Goal: Information Seeking & Learning: Learn about a topic

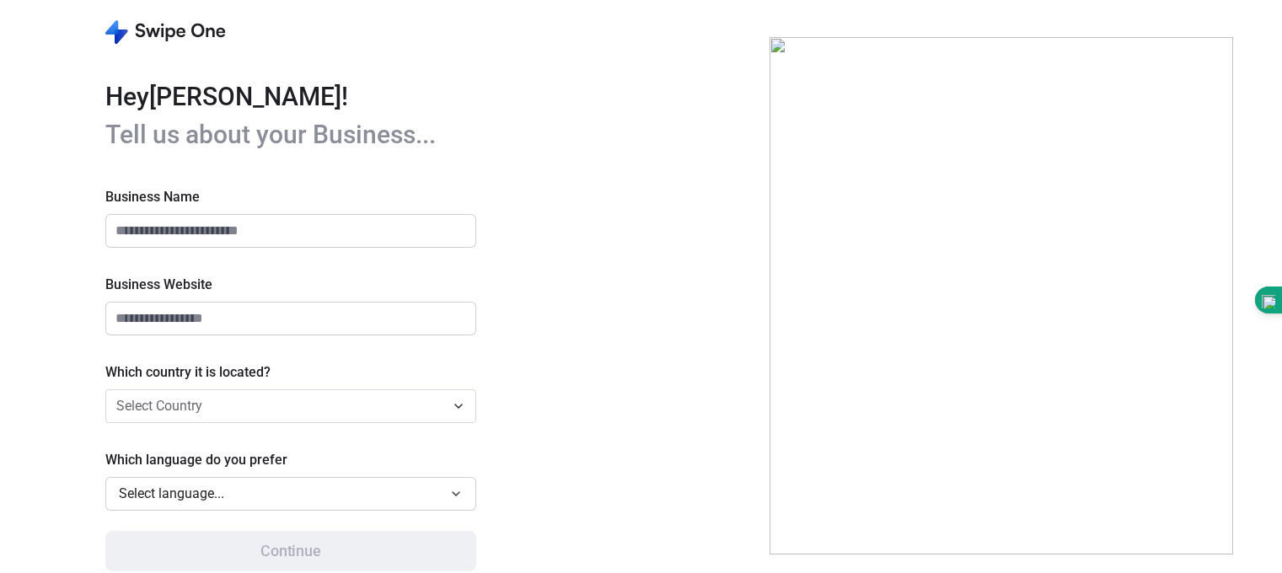
type input "********"
type input "**********"
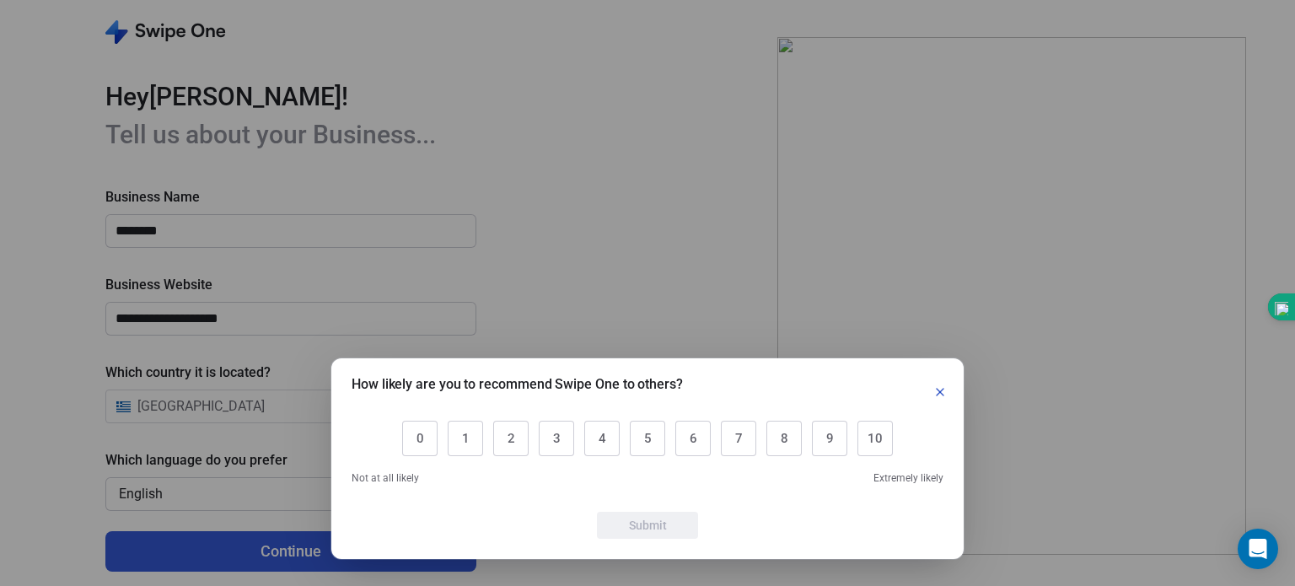
click at [935, 389] on icon "button" at bounding box center [939, 391] width 13 height 13
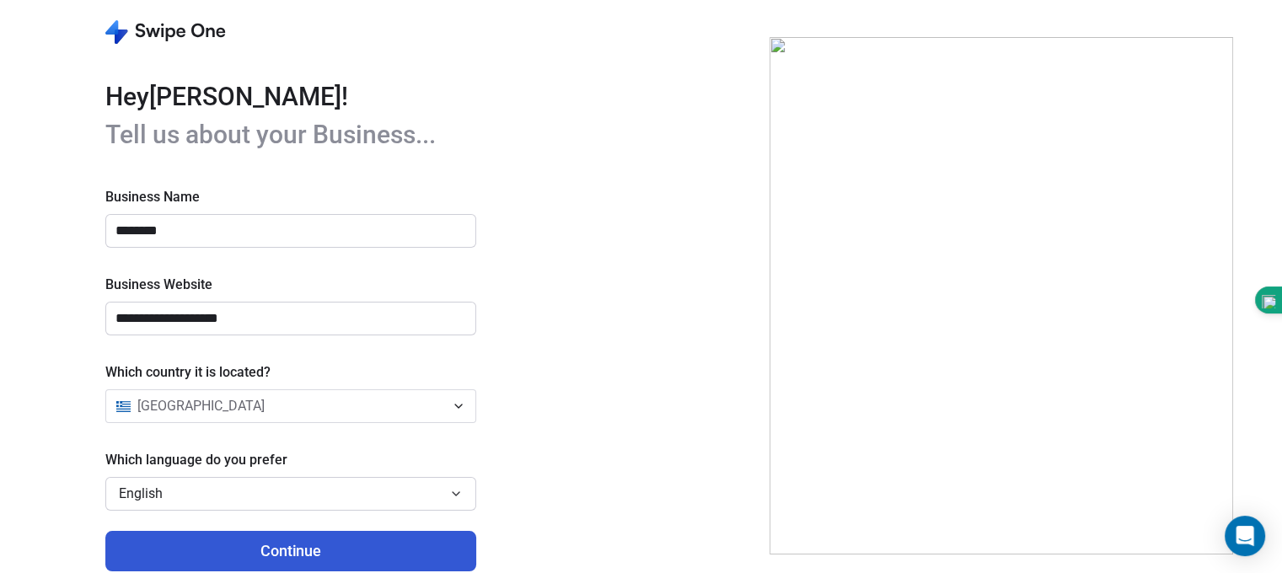
scroll to position [19, 0]
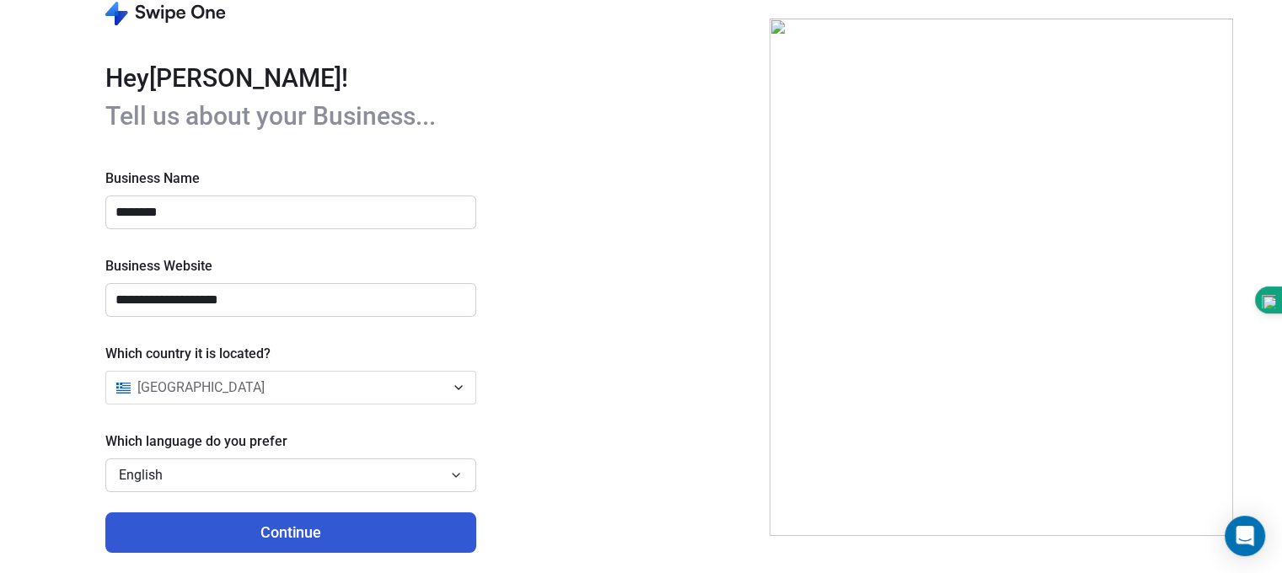
click at [464, 472] on button "English" at bounding box center [290, 476] width 371 height 34
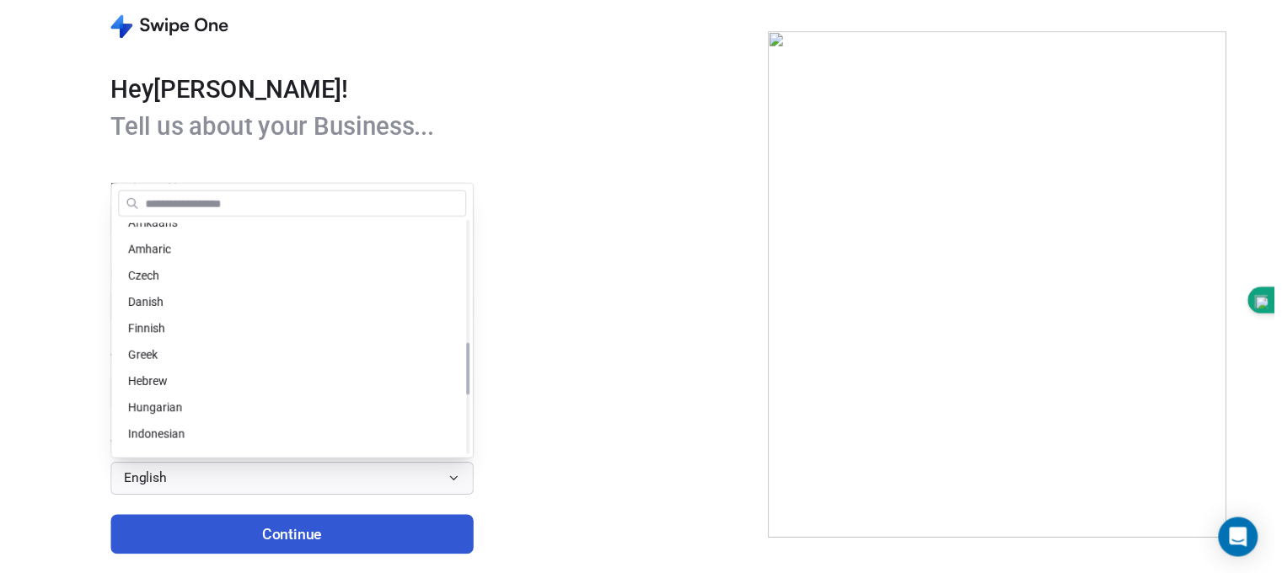
scroll to position [555, 0]
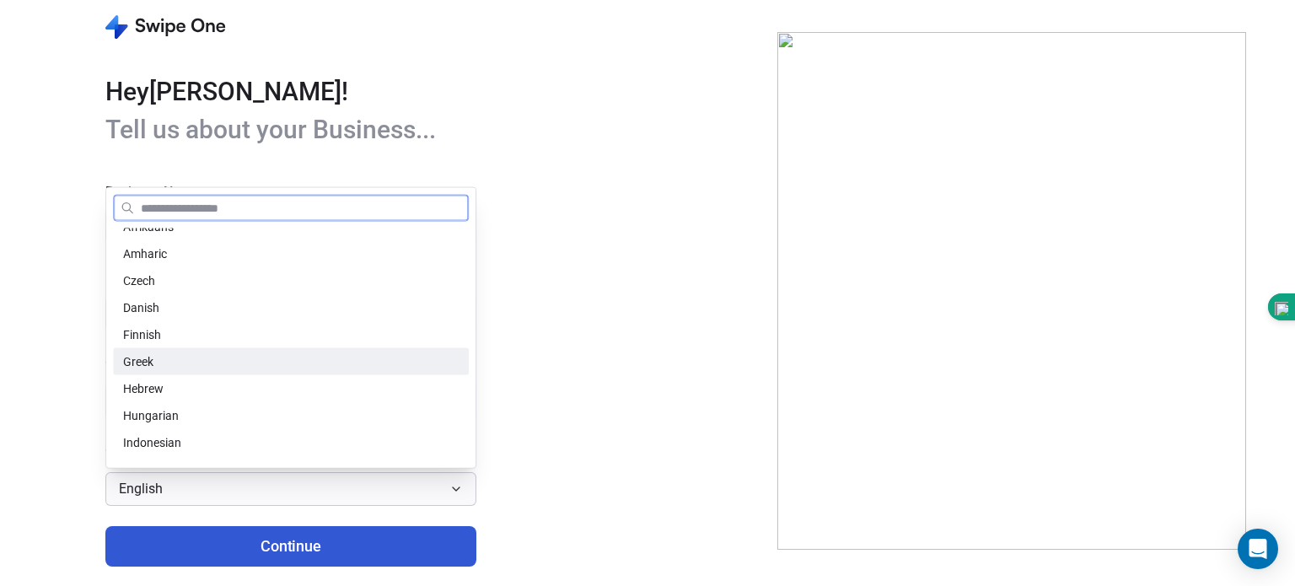
click at [185, 363] on div "Greek" at bounding box center [290, 361] width 335 height 18
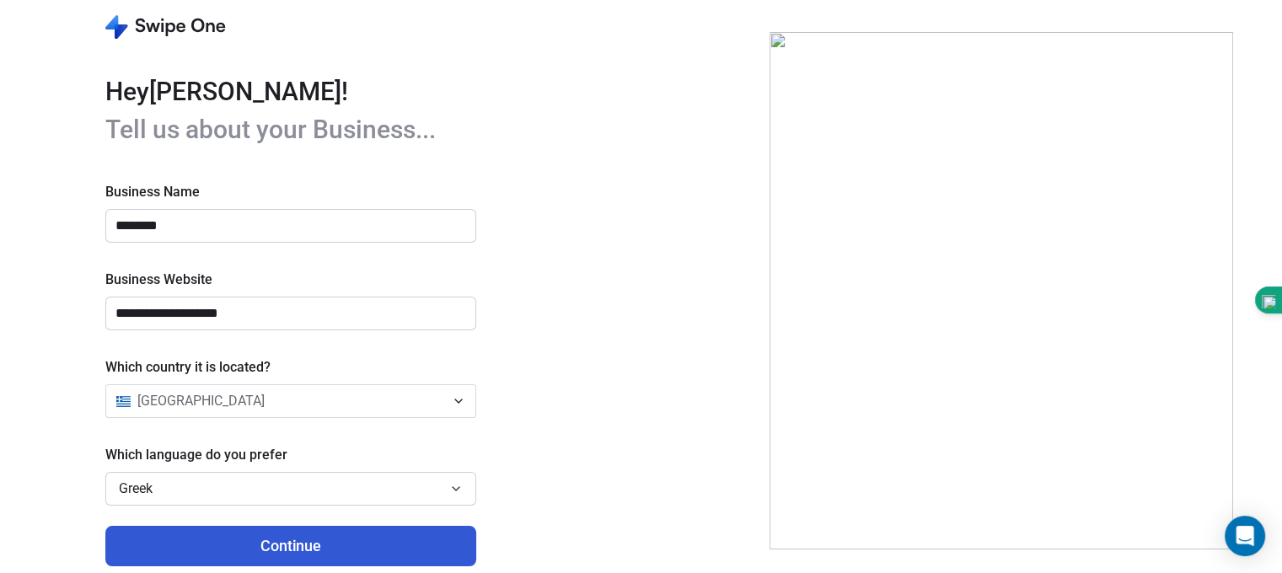
click at [313, 537] on button "Continue" at bounding box center [290, 546] width 371 height 40
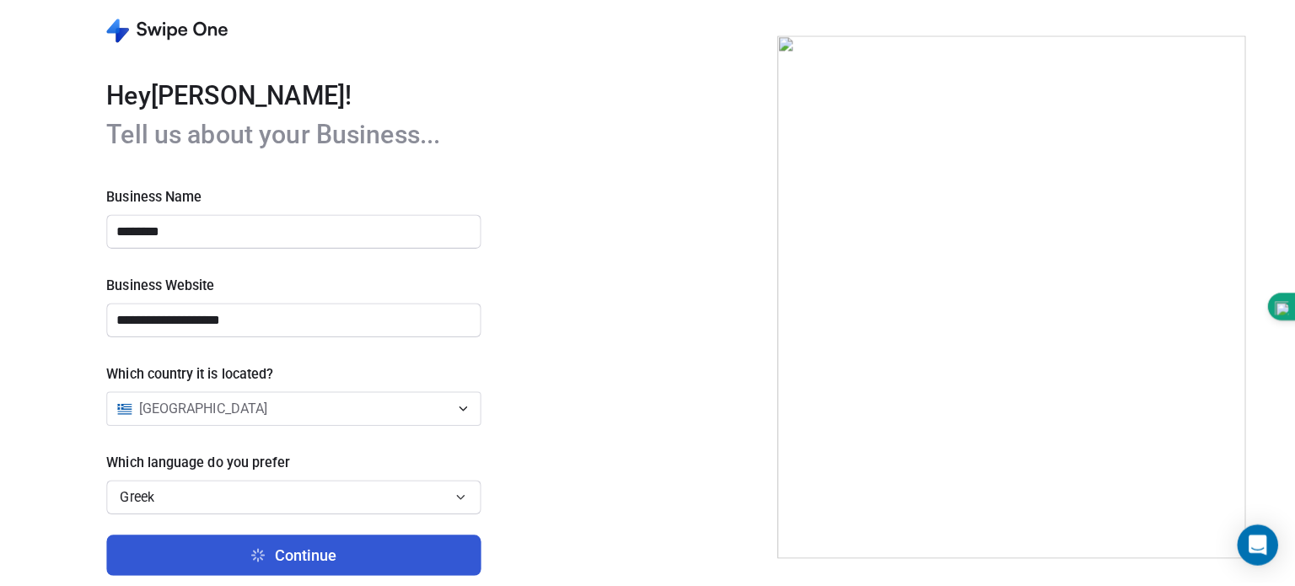
scroll to position [0, 0]
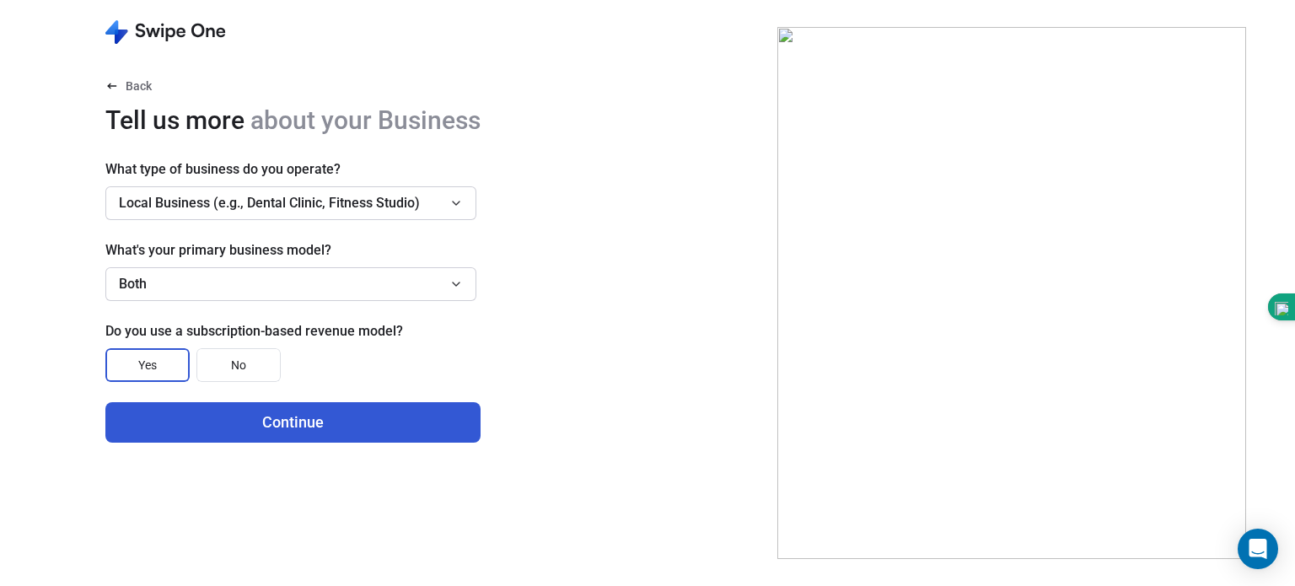
click at [456, 203] on icon "button" at bounding box center [455, 202] width 13 height 13
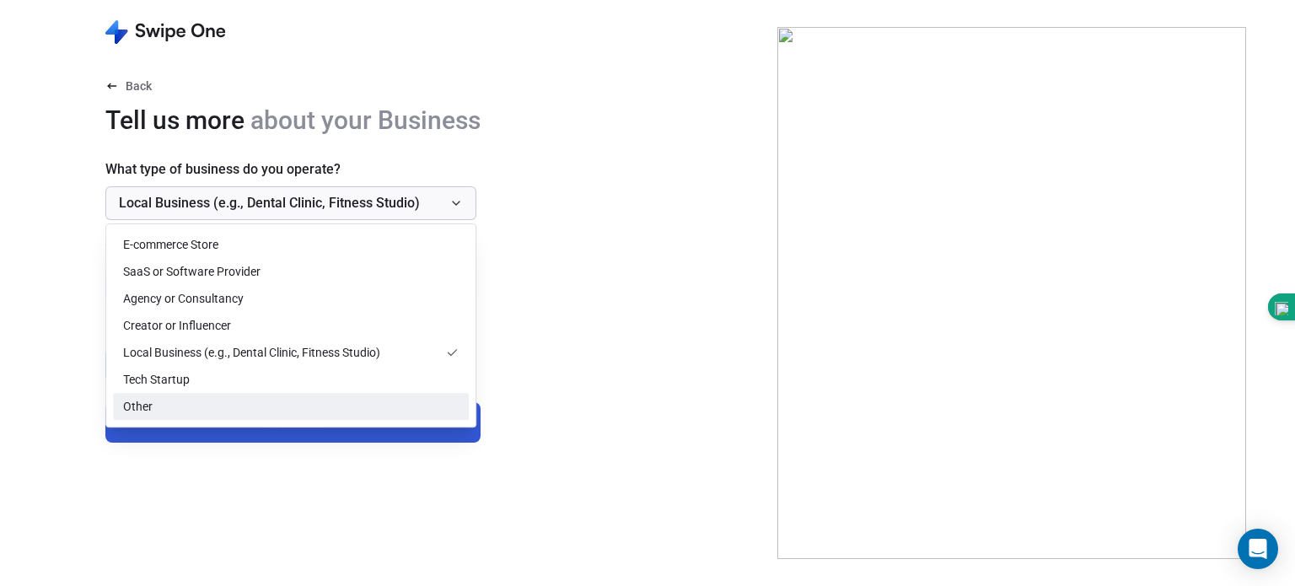
click at [190, 403] on div "Other" at bounding box center [290, 407] width 335 height 18
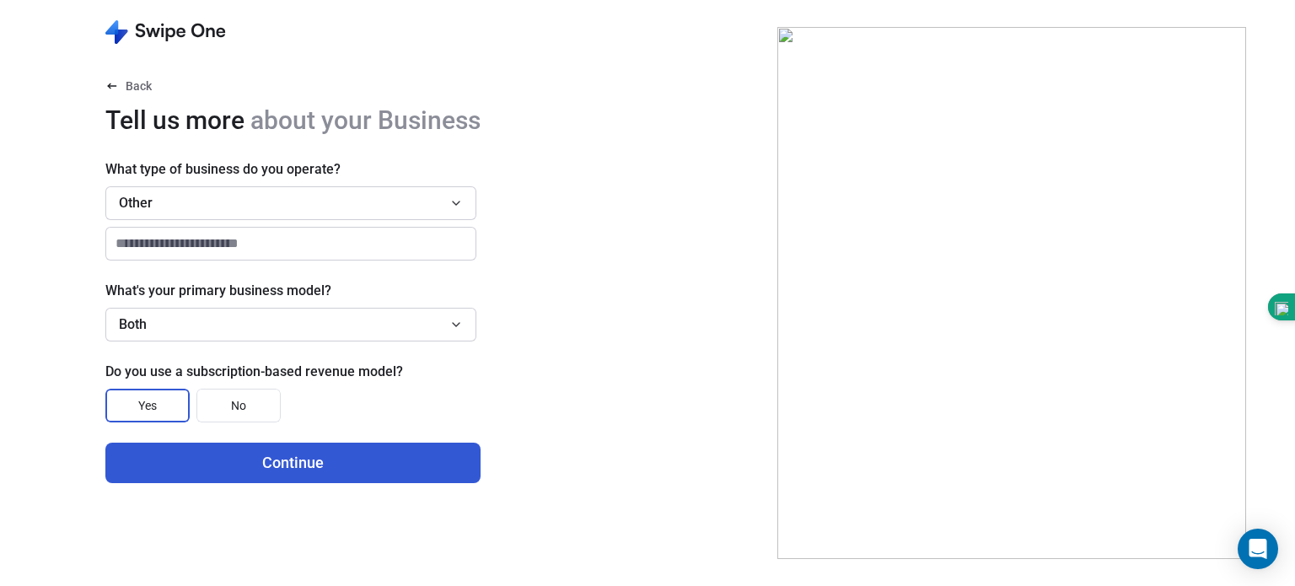
click at [225, 245] on input at bounding box center [290, 244] width 369 height 32
type input "**********"
click at [218, 326] on button "Both" at bounding box center [290, 325] width 371 height 34
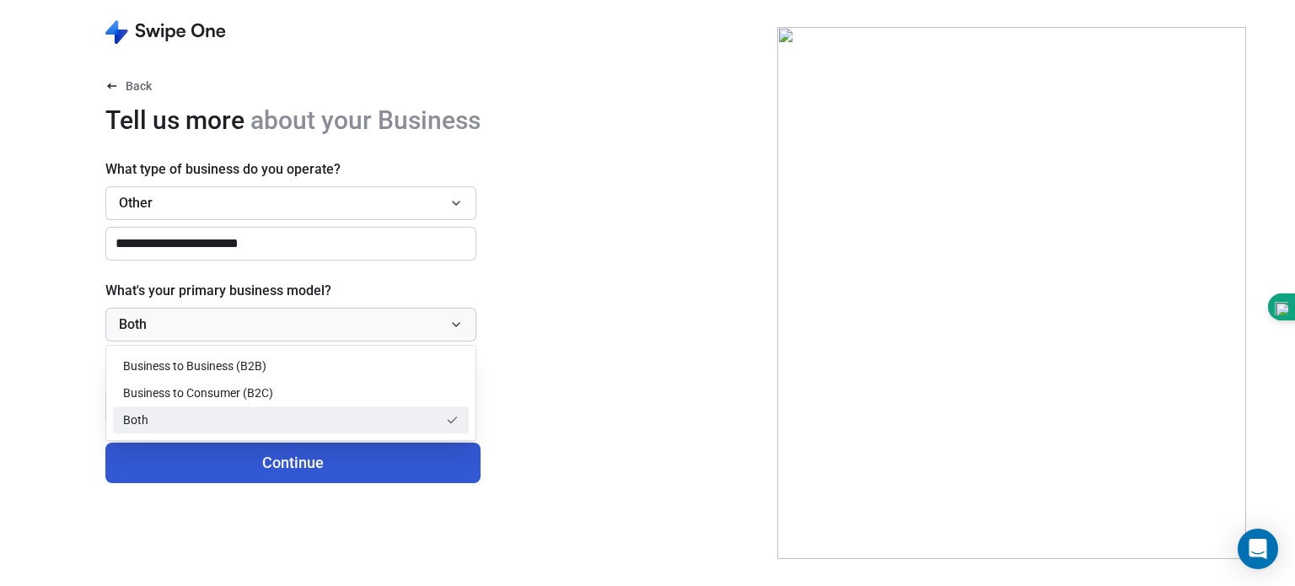
click at [164, 418] on div "Both" at bounding box center [280, 420] width 315 height 18
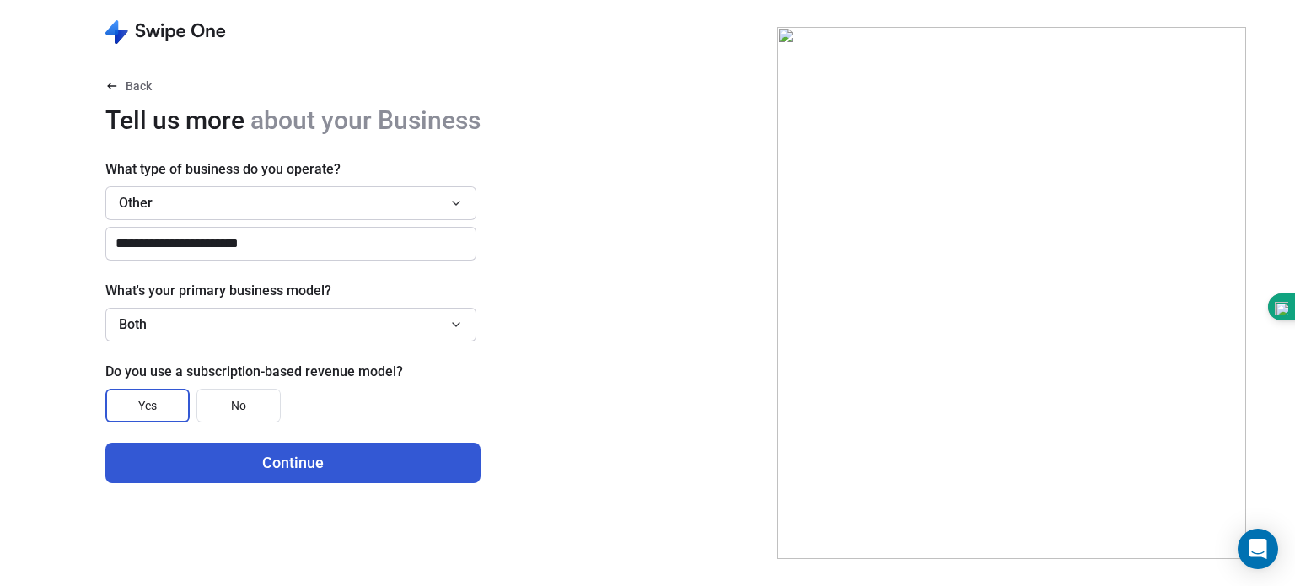
click at [165, 405] on button "Yes" at bounding box center [147, 406] width 84 height 34
click at [247, 469] on button "Continue" at bounding box center [292, 462] width 375 height 40
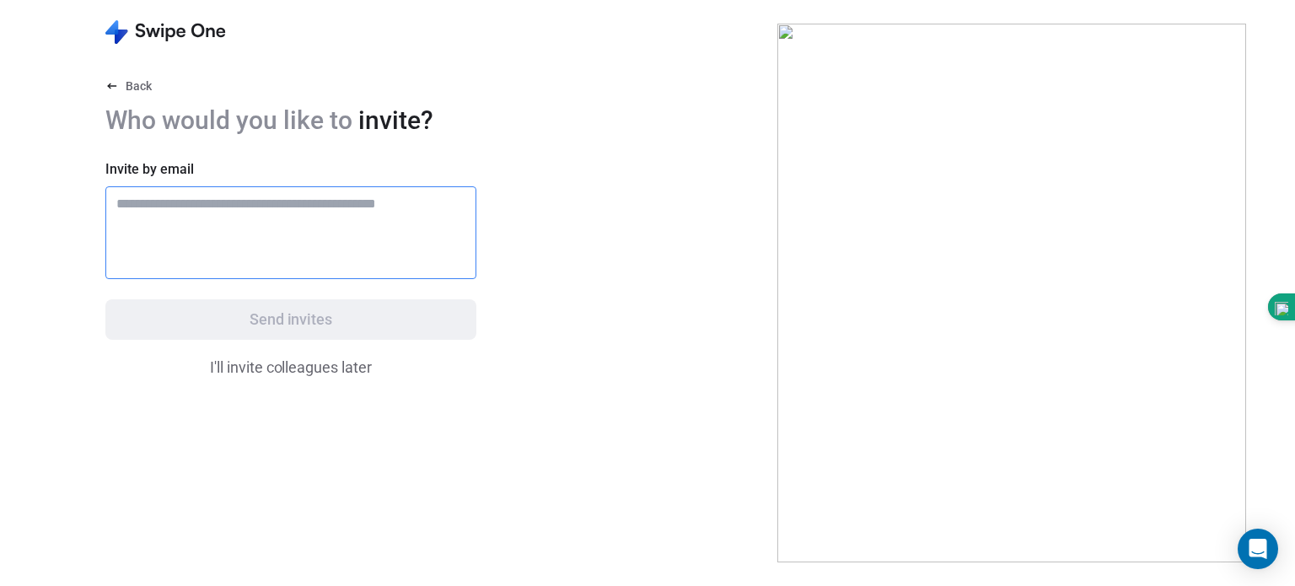
click at [274, 207] on input "text" at bounding box center [291, 204] width 356 height 20
type input "**********"
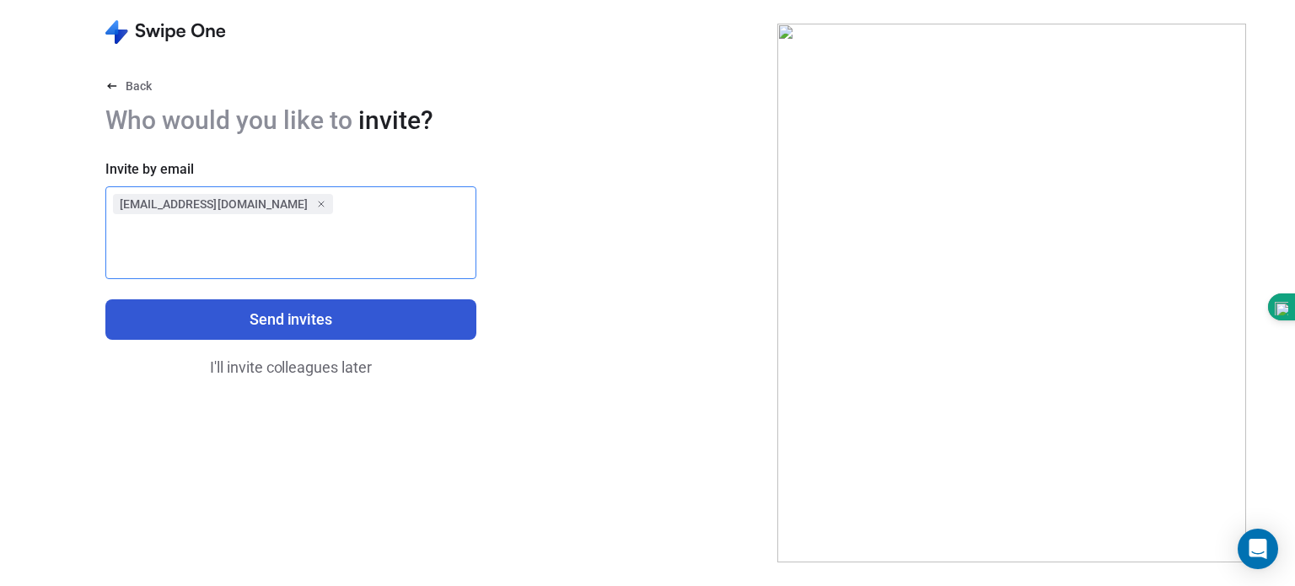
click at [259, 321] on button "Send invites" at bounding box center [290, 319] width 371 height 40
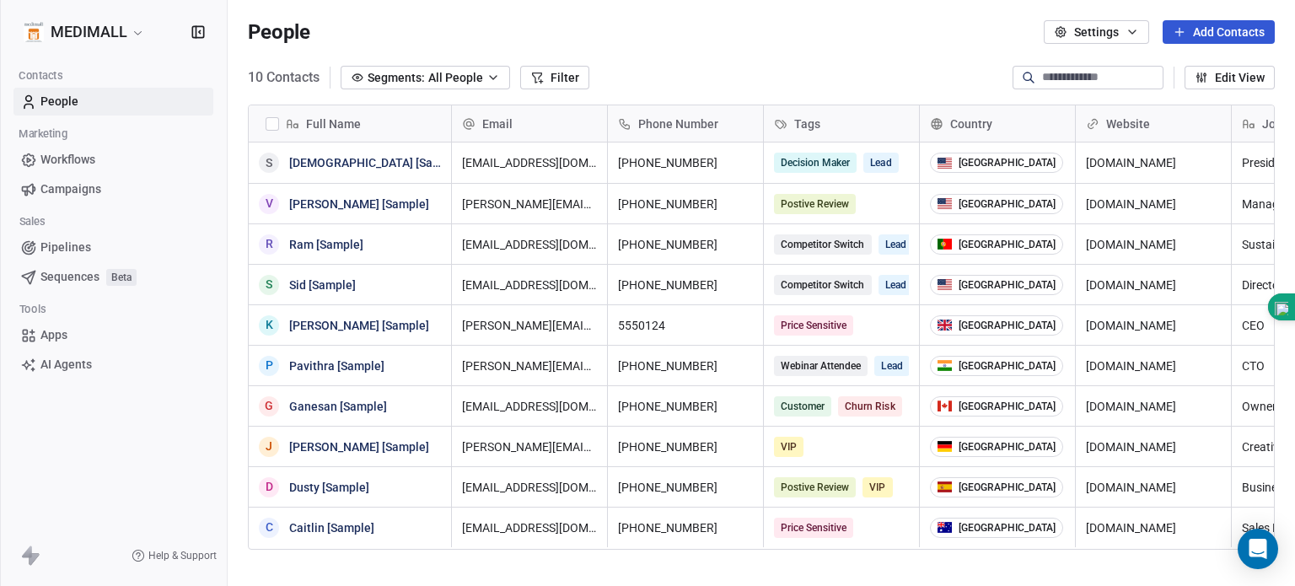
scroll to position [502, 1054]
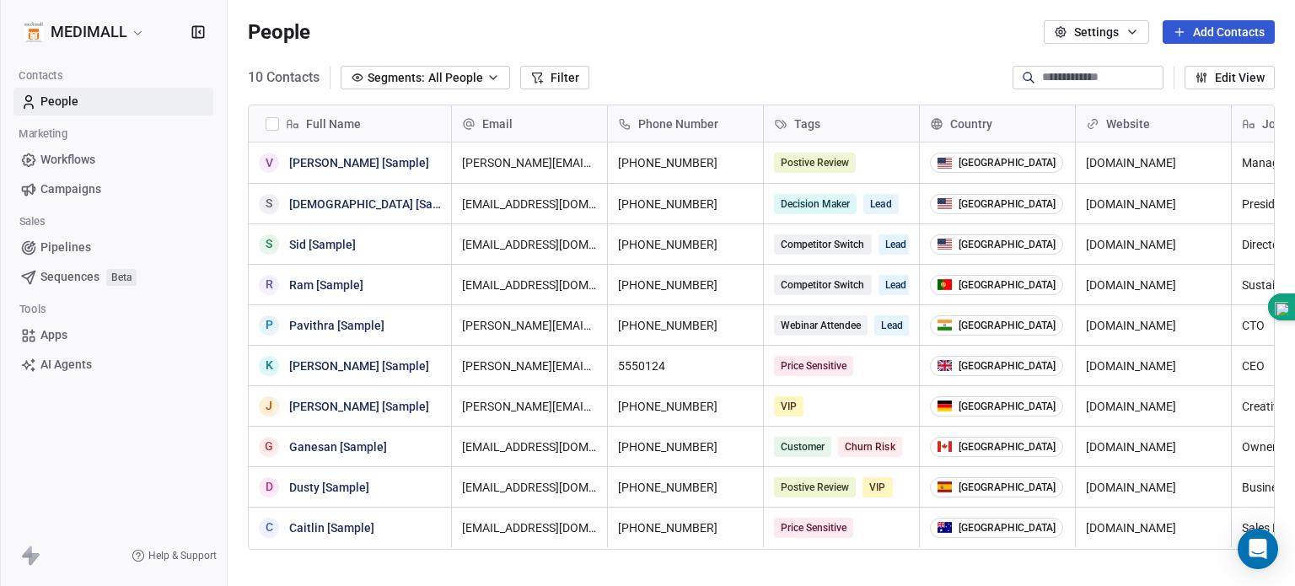
click at [165, 558] on span "Help & Support" at bounding box center [182, 555] width 68 height 13
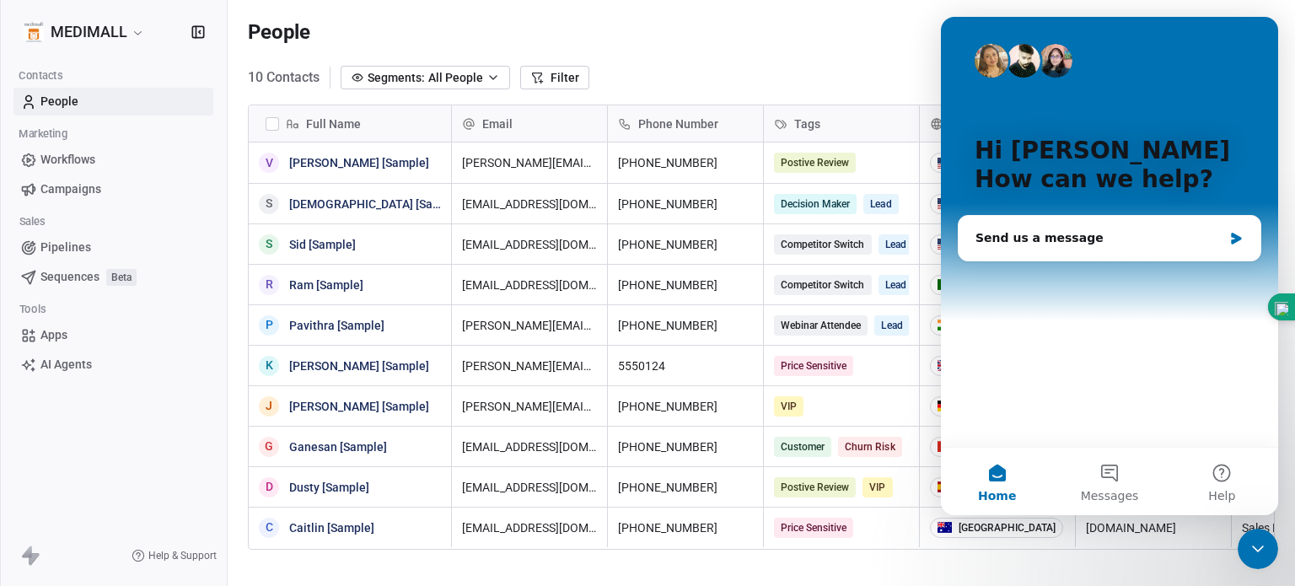
scroll to position [0, 0]
click at [67, 453] on div "MEDIMALL Contacts People Marketing Workflows Campaigns Sales Pipelines Sequence…" at bounding box center [113, 293] width 227 height 586
click at [895, 22] on div "People Settings Add Contacts" at bounding box center [761, 32] width 1027 height 24
click at [201, 550] on span "Help & Support" at bounding box center [182, 555] width 68 height 13
click at [1023, 127] on div "Hi [PERSON_NAME] 👋 How can we help?" at bounding box center [1108, 168] width 303 height 303
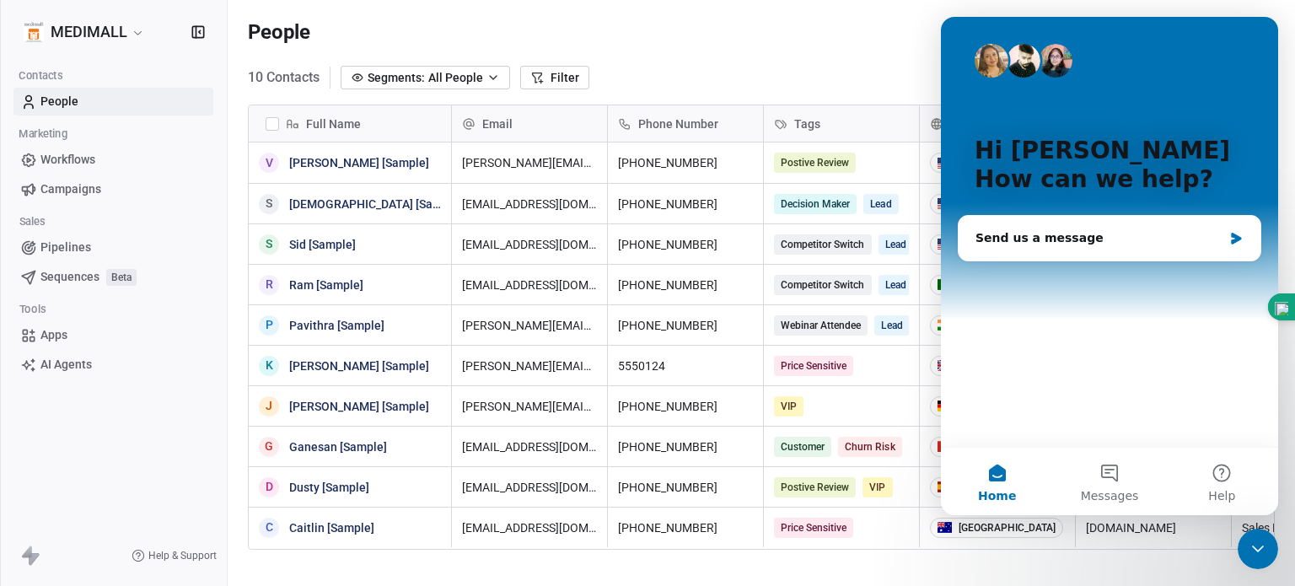
click at [1023, 127] on div "Hi [PERSON_NAME] 👋 How can we help?" at bounding box center [1108, 168] width 303 height 303
click at [1094, 464] on button "Messages" at bounding box center [1109, 481] width 112 height 67
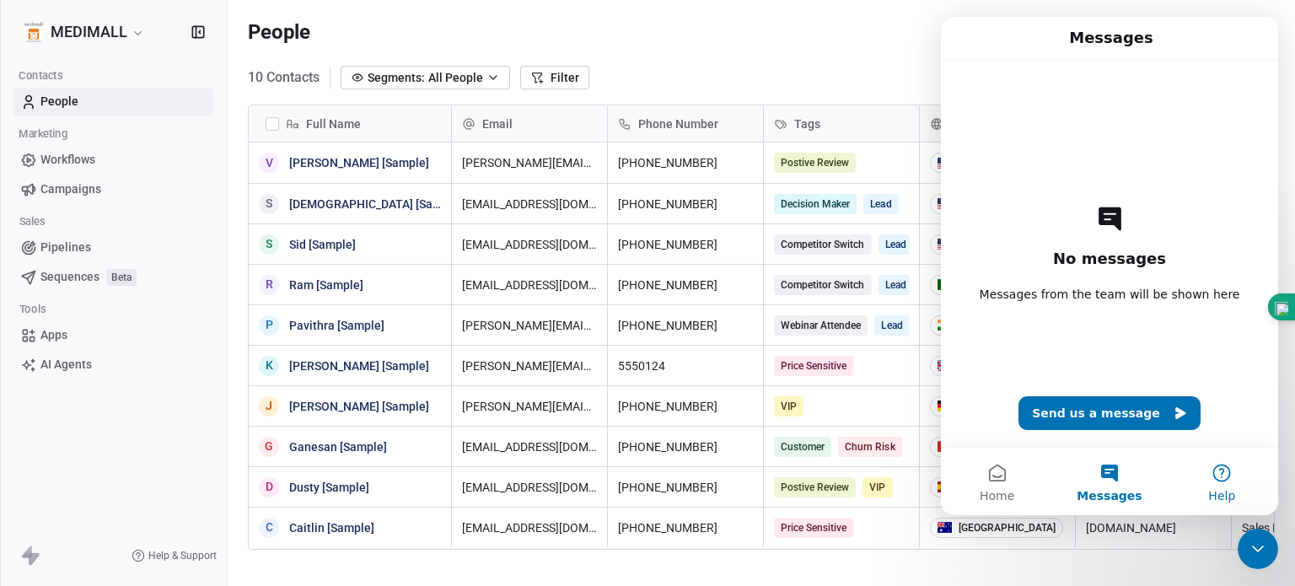
click at [1220, 475] on button "Help" at bounding box center [1222, 481] width 112 height 67
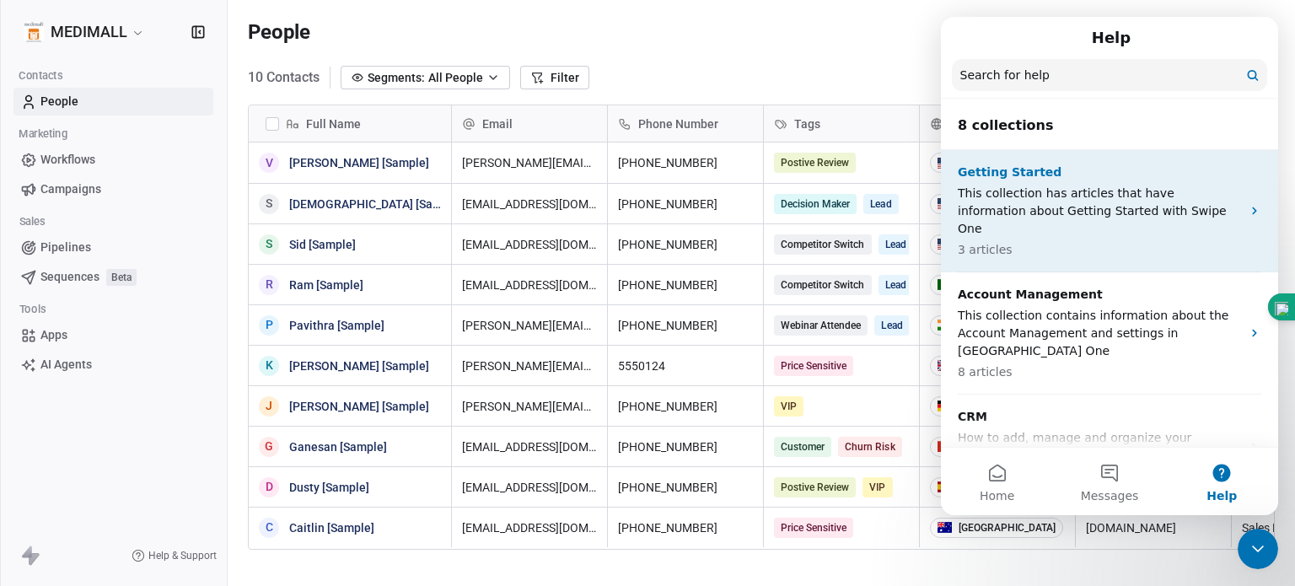
click at [1146, 241] on p "3 articles" at bounding box center [1098, 250] width 283 height 18
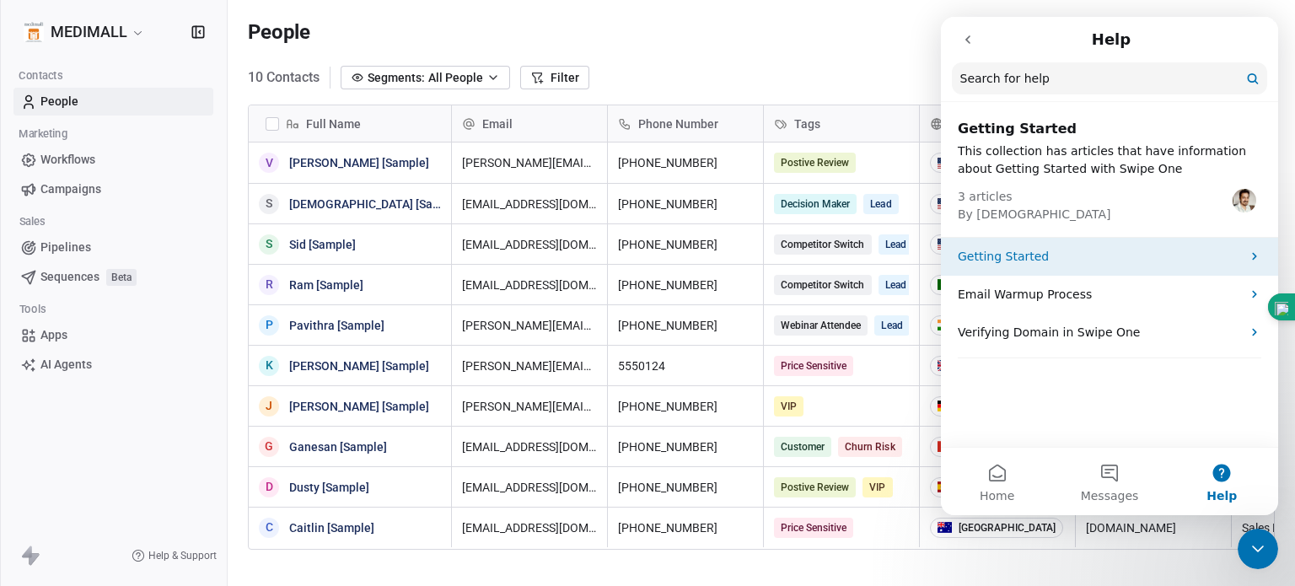
click at [1066, 250] on p "Getting Started" at bounding box center [1098, 257] width 283 height 18
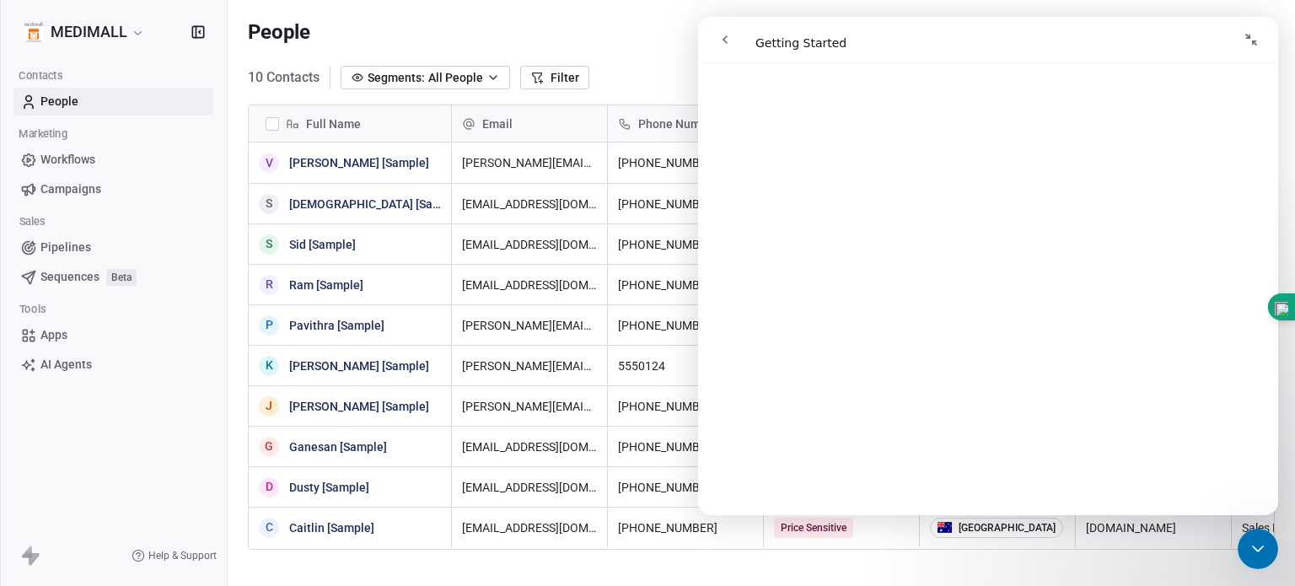
scroll to position [430, 0]
